Goal: Information Seeking & Learning: Find specific page/section

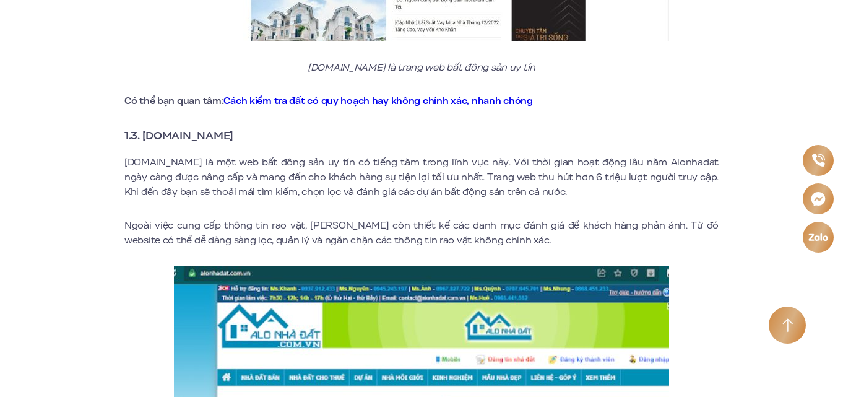
drag, startPoint x: 147, startPoint y: 123, endPoint x: 235, endPoint y: 117, distance: 87.5
click at [233, 128] on strong "1.3. [DOMAIN_NAME]" at bounding box center [178, 136] width 109 height 16
click at [250, 127] on h3 "1.3. [DOMAIN_NAME]" at bounding box center [421, 135] width 594 height 17
drag, startPoint x: 250, startPoint y: 127, endPoint x: 157, endPoint y: 123, distance: 93.0
click at [155, 127] on h3 "1.3. [DOMAIN_NAME]" at bounding box center [421, 135] width 594 height 17
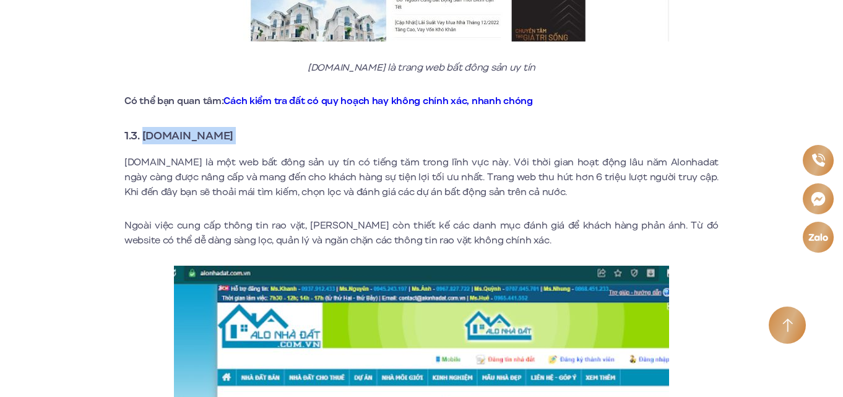
scroll to position [1871, 0]
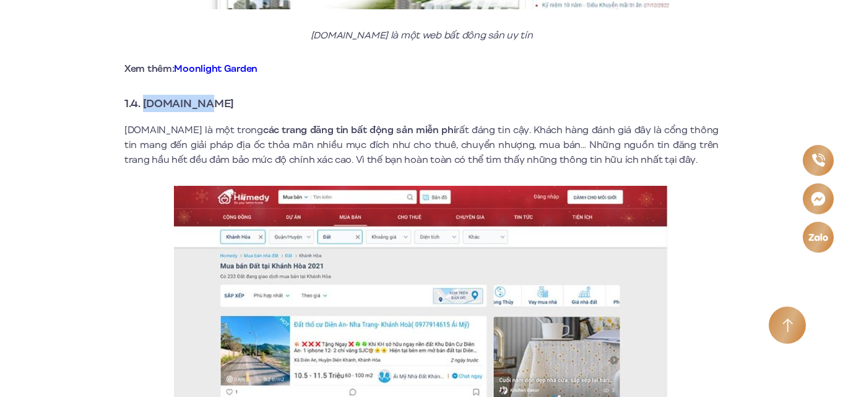
drag, startPoint x: 144, startPoint y: 87, endPoint x: 222, endPoint y: 90, distance: 78.1
click at [222, 95] on h3 "1.4. [DOMAIN_NAME]" at bounding box center [421, 103] width 594 height 17
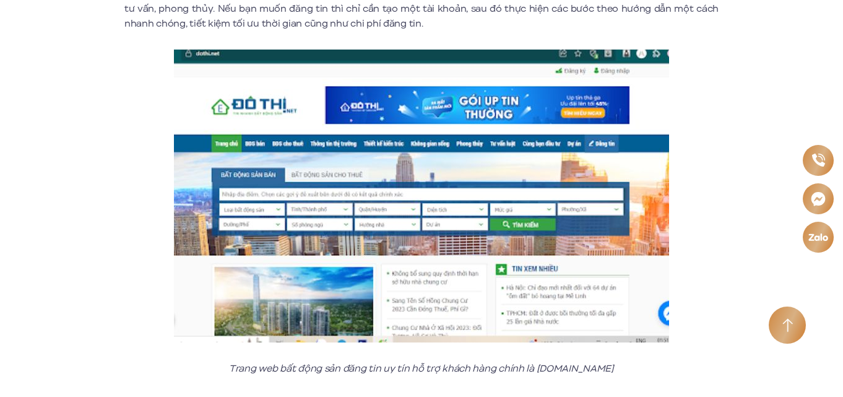
scroll to position [3481, 0]
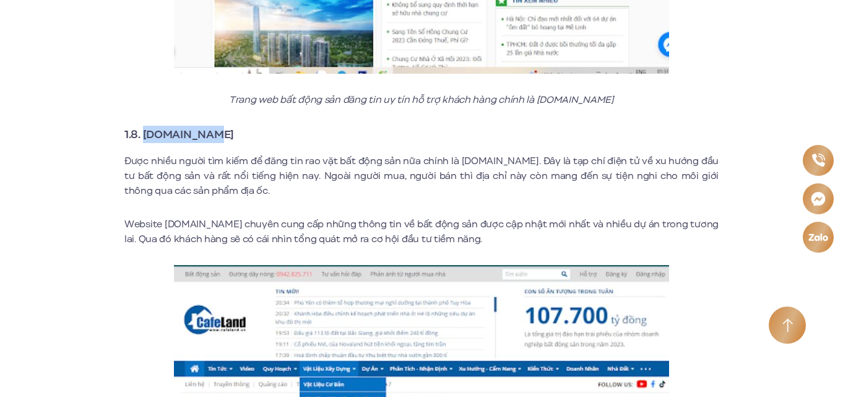
drag, startPoint x: 200, startPoint y: 120, endPoint x: 146, endPoint y: 120, distance: 54.5
click at [146, 126] on h3 "1.8. [DOMAIN_NAME]" at bounding box center [421, 134] width 594 height 17
copy strong "[DOMAIN_NAME]"
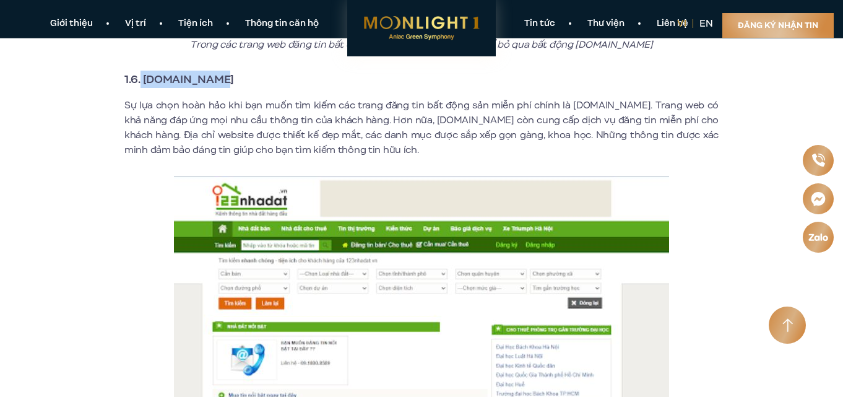
drag, startPoint x: 141, startPoint y: 68, endPoint x: 215, endPoint y: 63, distance: 74.5
click at [215, 71] on strong "1.6. [DOMAIN_NAME]" at bounding box center [179, 79] width 110 height 16
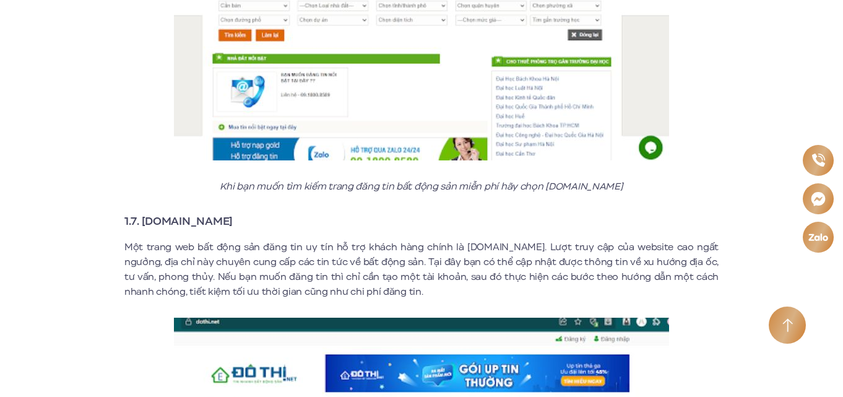
drag, startPoint x: 215, startPoint y: 63, endPoint x: 144, endPoint y: 136, distance: 102.5
click at [133, 94] on p at bounding box center [421, 34] width 594 height 253
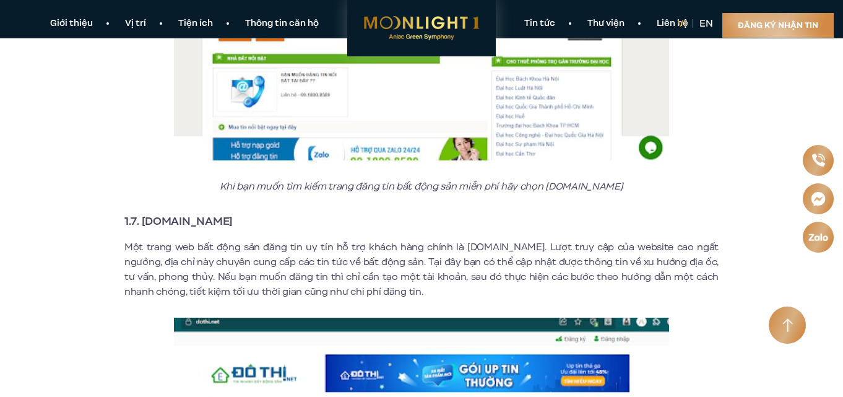
scroll to position [2407, 0]
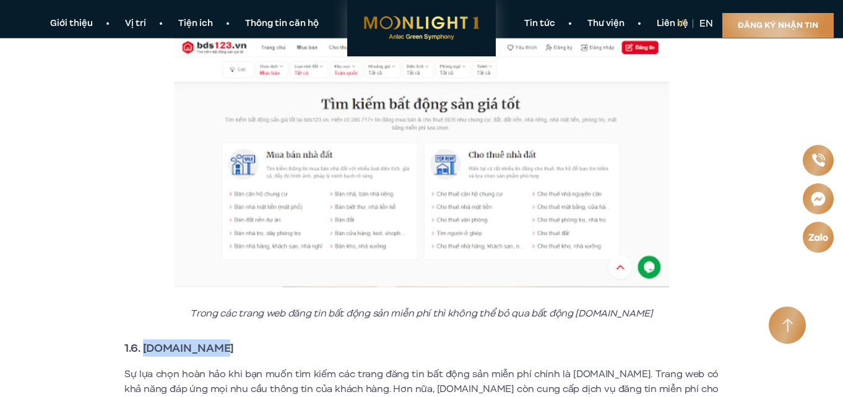
drag, startPoint x: 218, startPoint y: 329, endPoint x: 144, endPoint y: 324, distance: 74.4
click at [144, 339] on h3 "1.6. [DOMAIN_NAME]" at bounding box center [421, 347] width 594 height 17
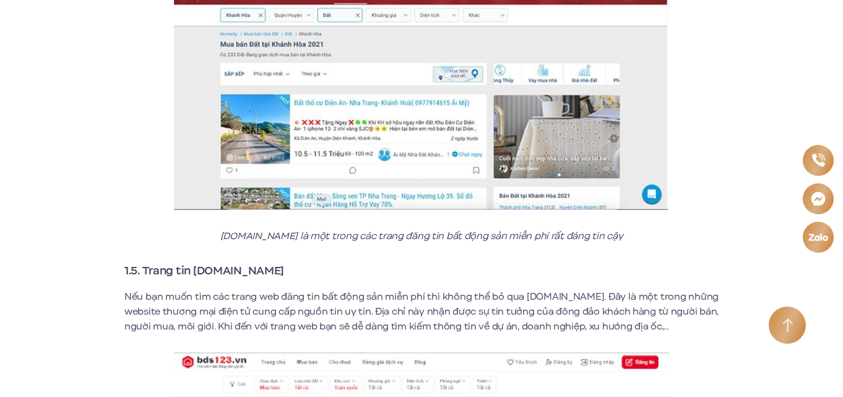
scroll to position [2092, 0]
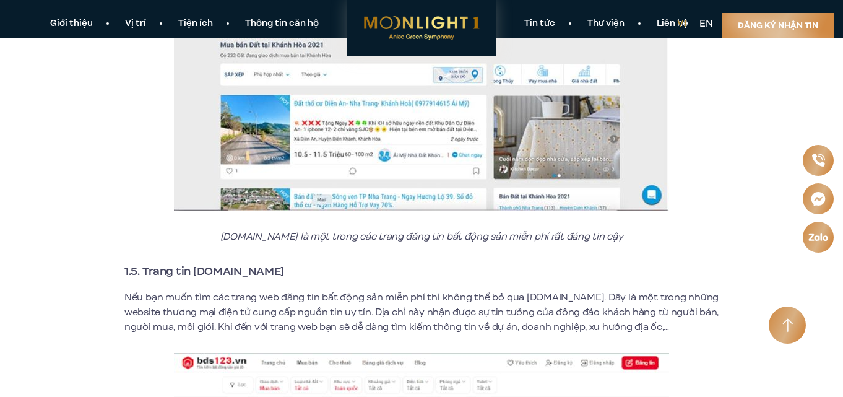
drag, startPoint x: 207, startPoint y: 247, endPoint x: 209, endPoint y: 262, distance: 15.1
click at [209, 263] on h3 "1.5. Trang tin [DOMAIN_NAME]" at bounding box center [421, 271] width 594 height 17
drag, startPoint x: 144, startPoint y: 255, endPoint x: 262, endPoint y: 255, distance: 118.3
click at [262, 263] on h3 "1.5. Trang tin [DOMAIN_NAME]" at bounding box center [421, 271] width 594 height 17
